Goal: Task Accomplishment & Management: Manage account settings

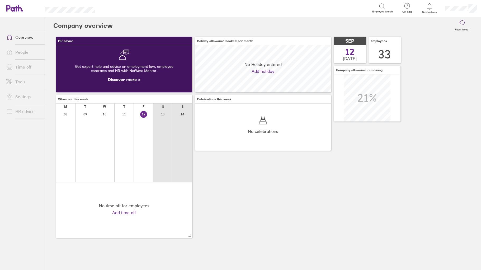
scroll to position [47, 136]
click at [21, 67] on link "Time off" at bounding box center [23, 67] width 43 height 11
